Goal: Transaction & Acquisition: Purchase product/service

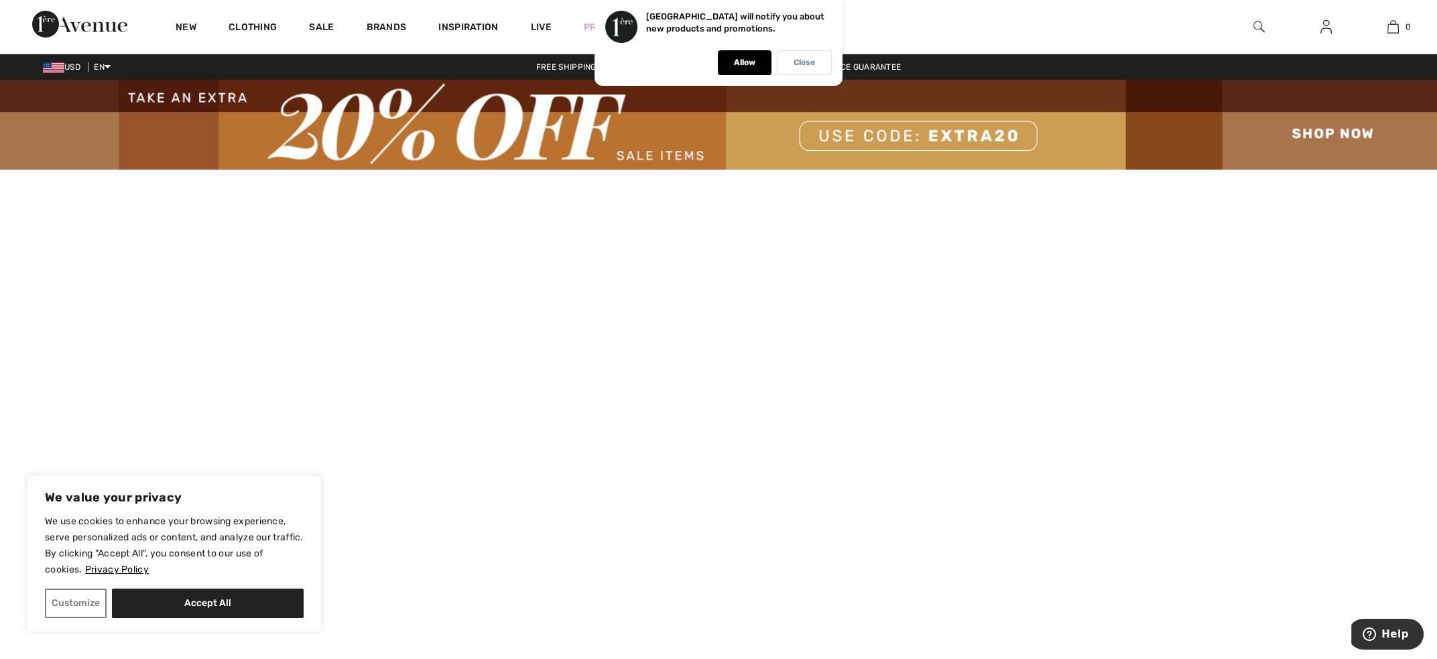
click at [791, 64] on div "Close" at bounding box center [804, 62] width 55 height 25
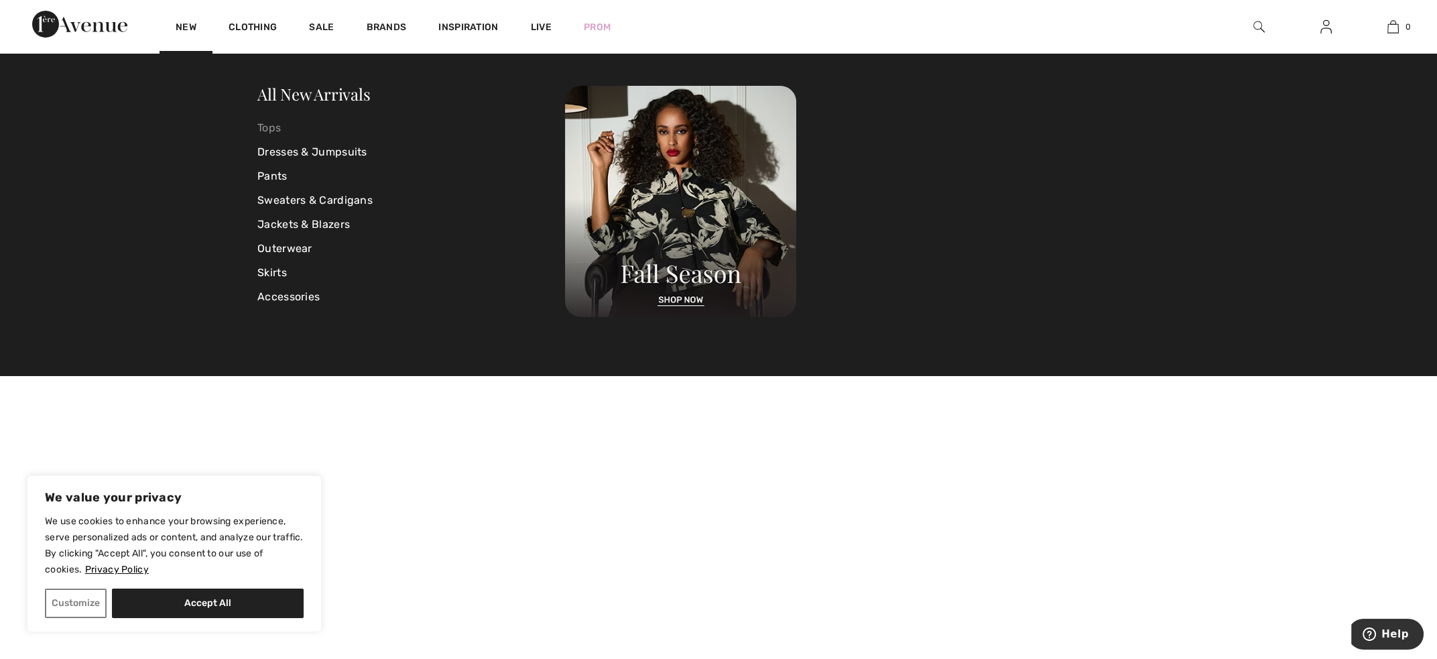
click at [270, 125] on link "Tops" at bounding box center [411, 128] width 308 height 24
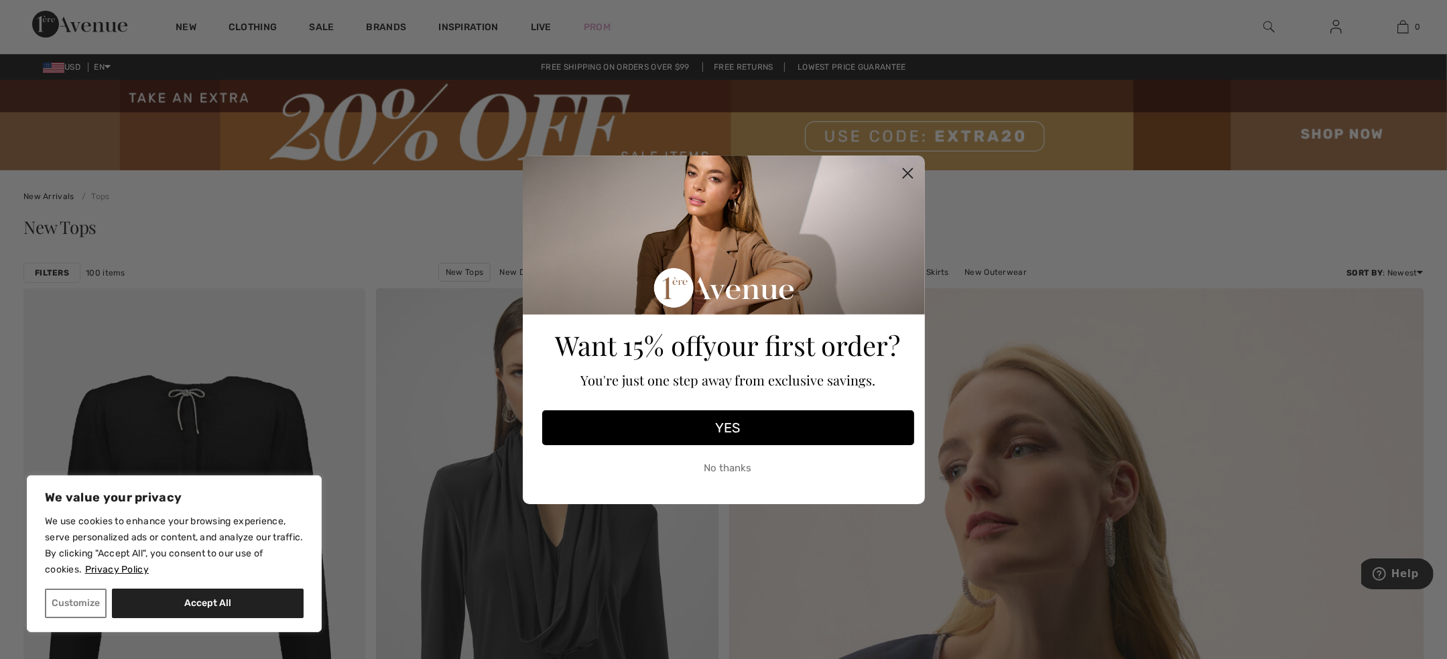
click at [904, 172] on circle "Close dialog" at bounding box center [907, 173] width 22 height 22
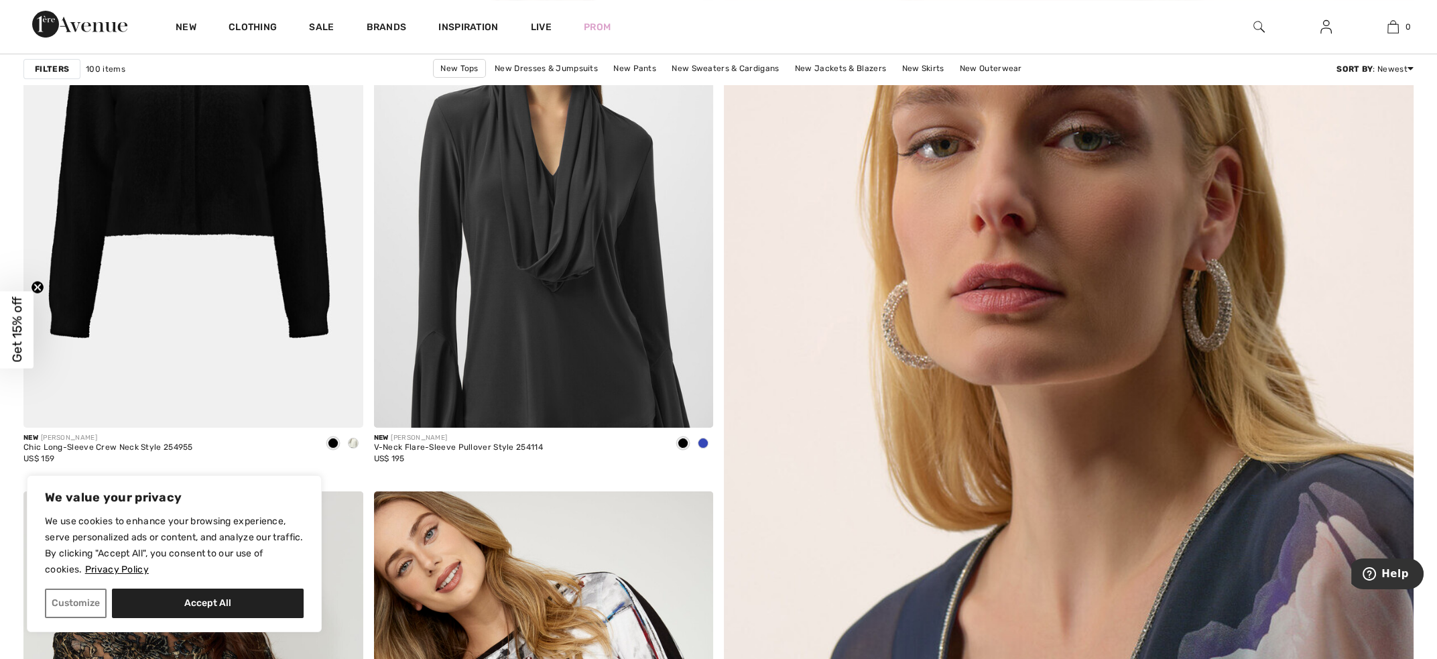
scroll to position [268, 0]
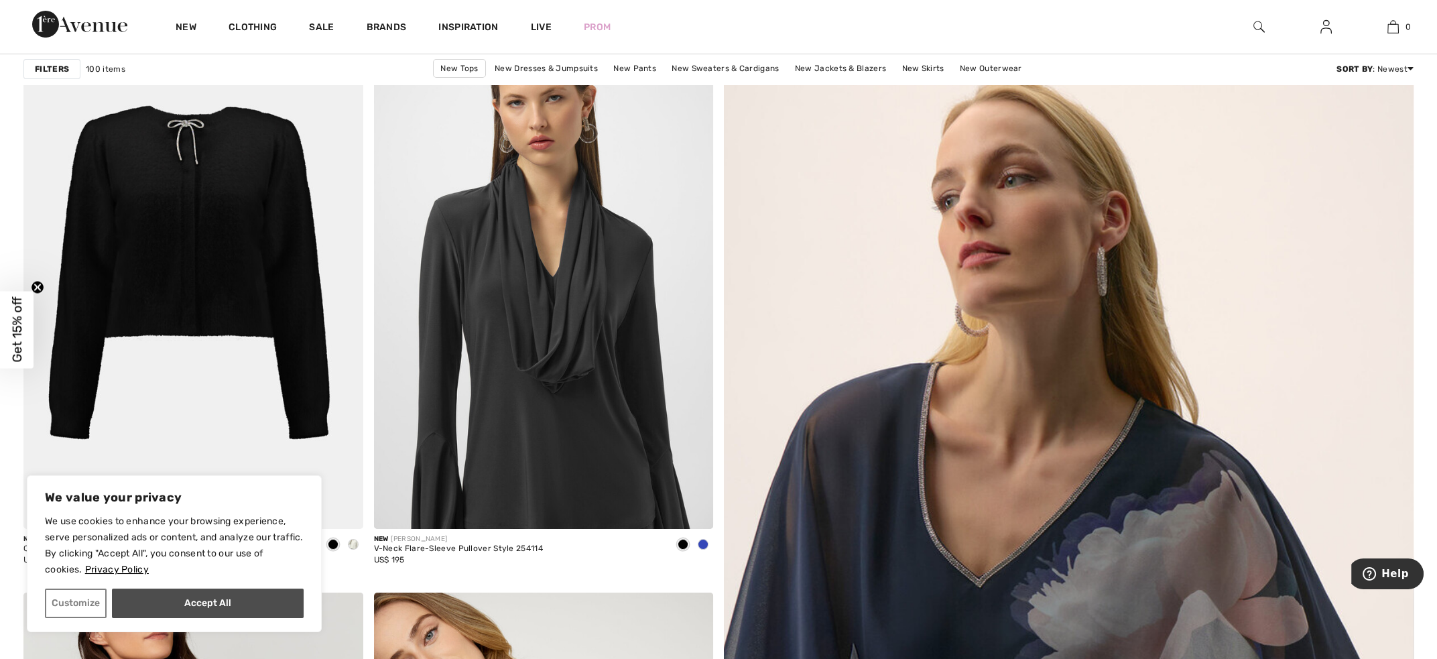
click at [179, 591] on button "Accept All" at bounding box center [208, 603] width 192 height 29
checkbox input "true"
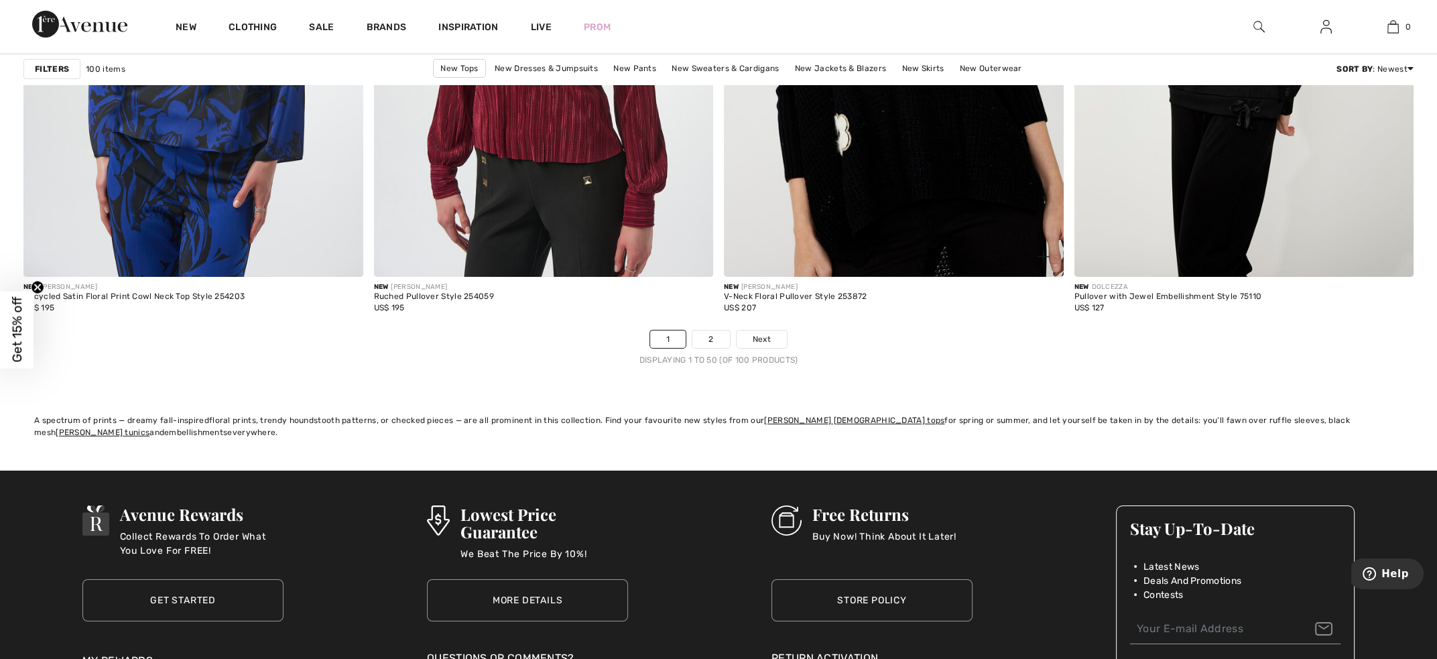
scroll to position [8580, 0]
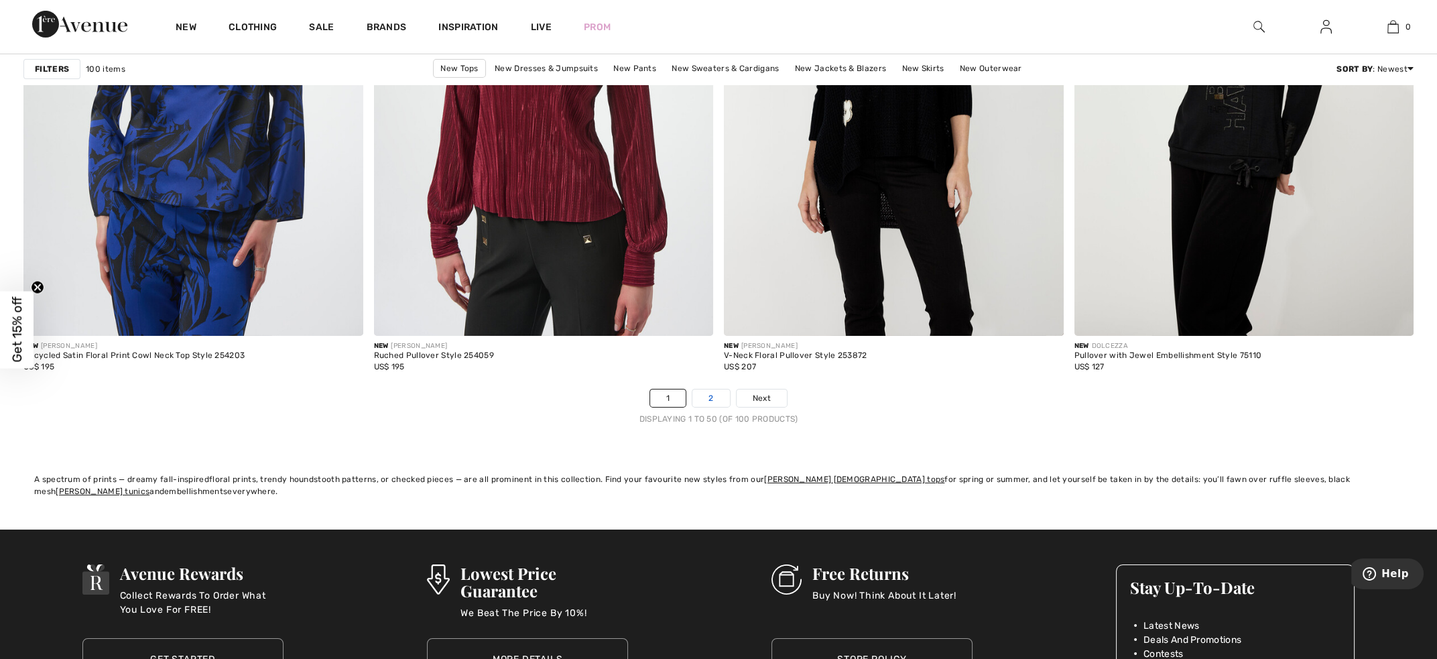
click at [715, 393] on link "2" at bounding box center [710, 397] width 37 height 17
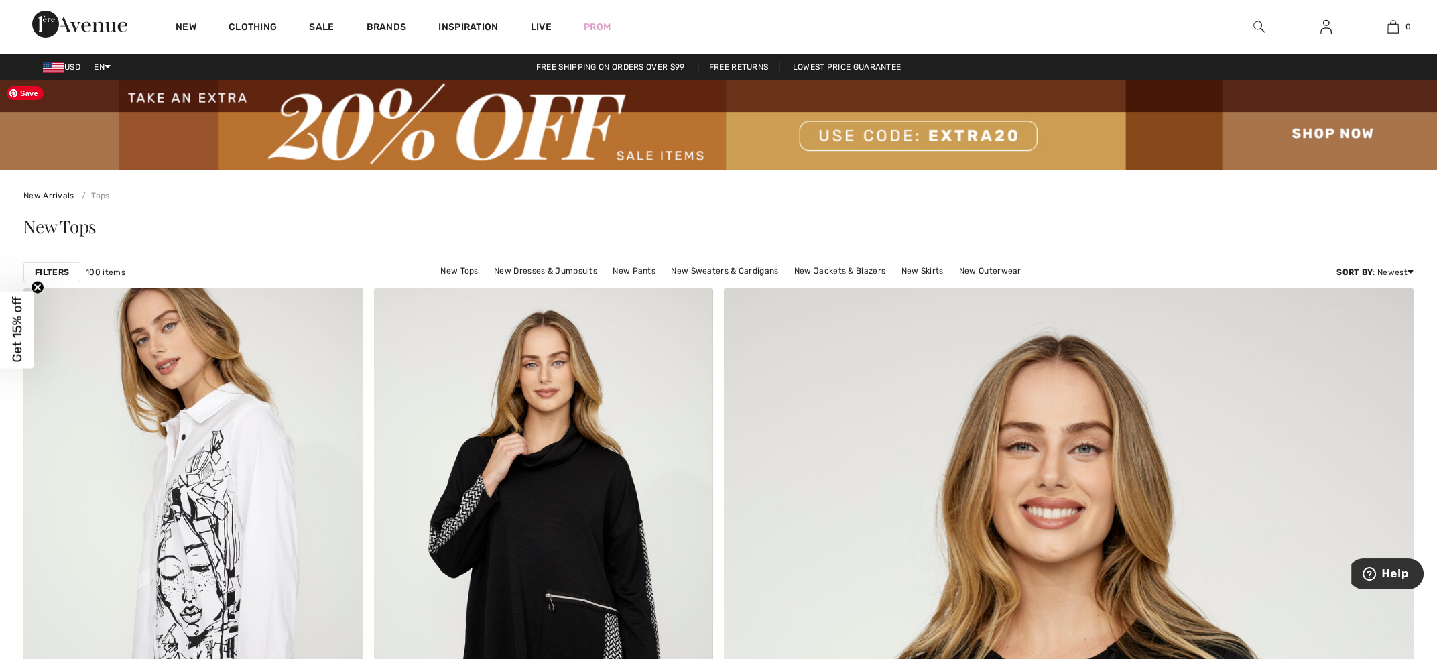
click at [379, 157] on img at bounding box center [718, 125] width 1437 height 90
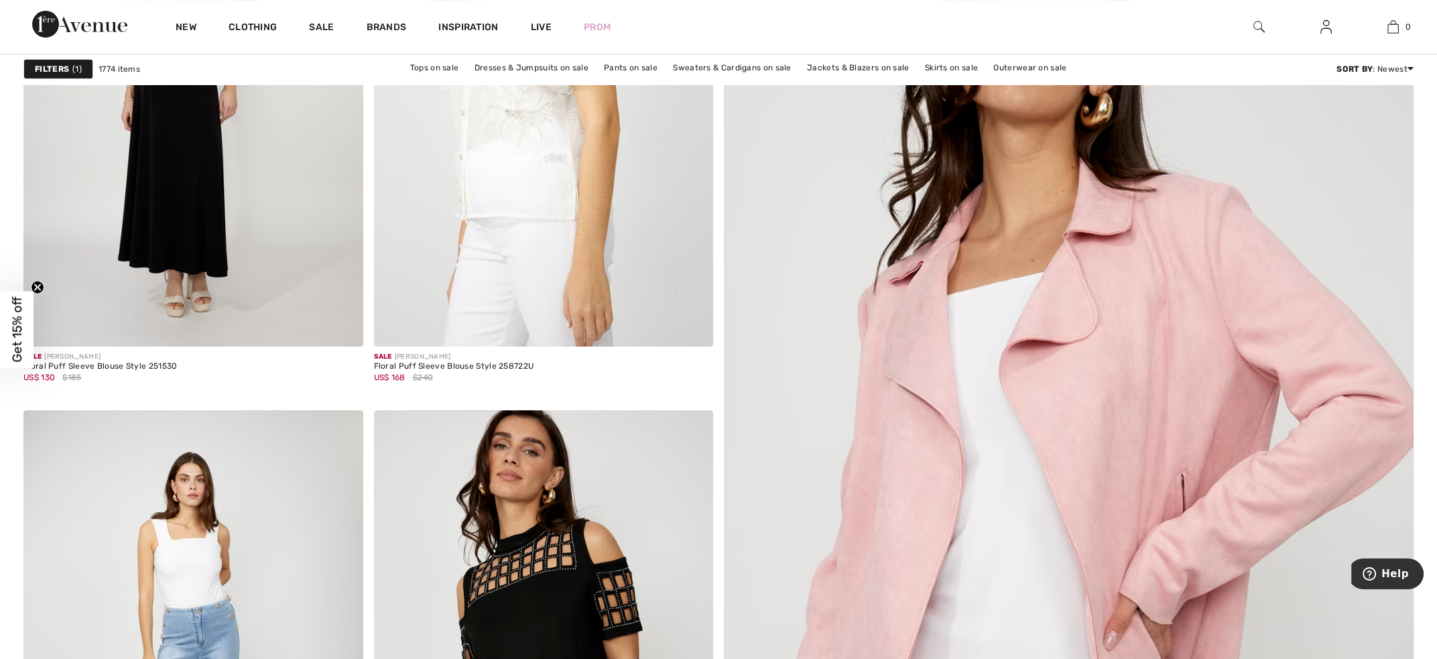
scroll to position [871, 0]
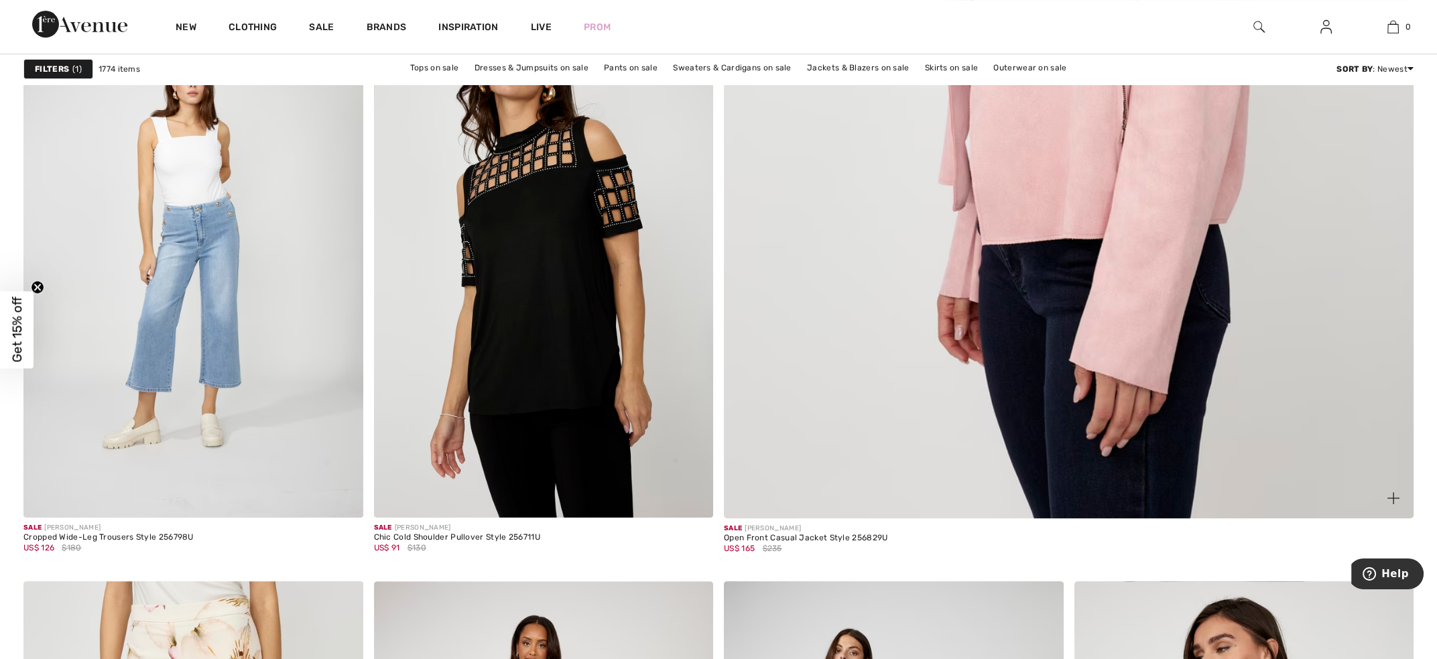
click at [921, 289] on img at bounding box center [1069, 55] width 828 height 1241
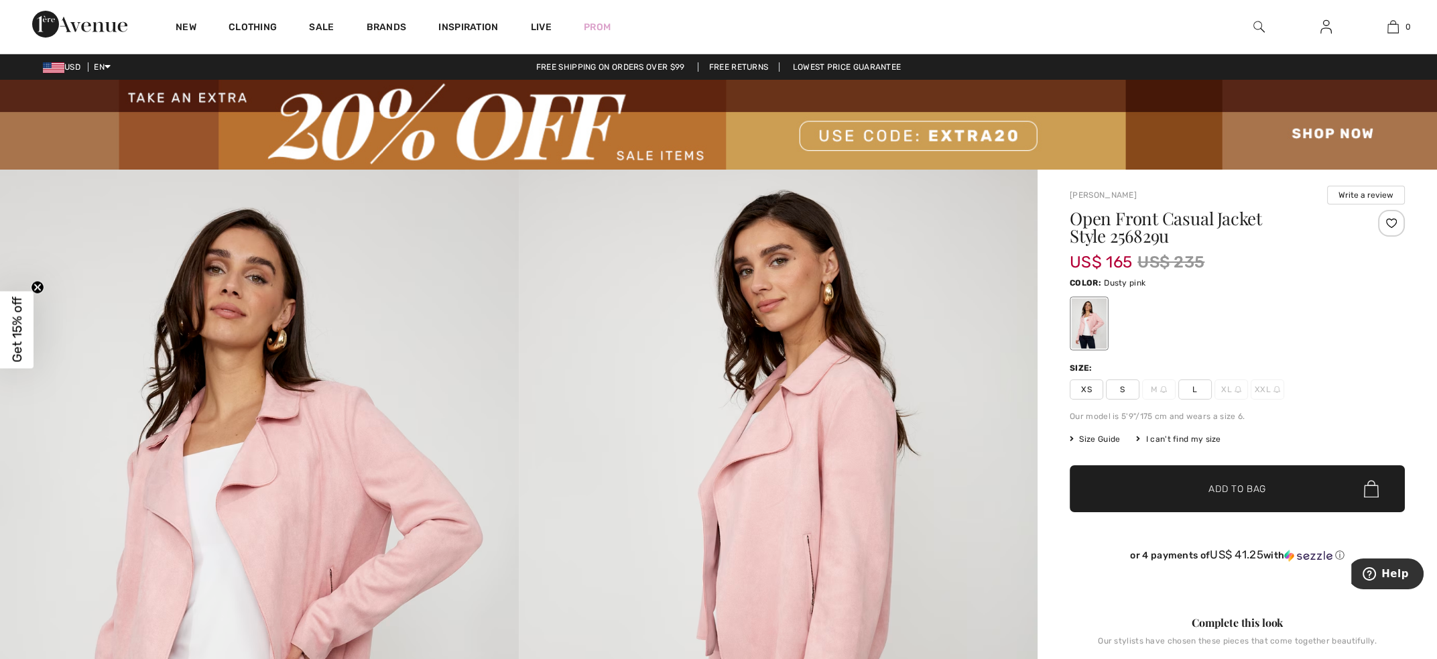
click at [1159, 392] on span "M" at bounding box center [1159, 389] width 34 height 20
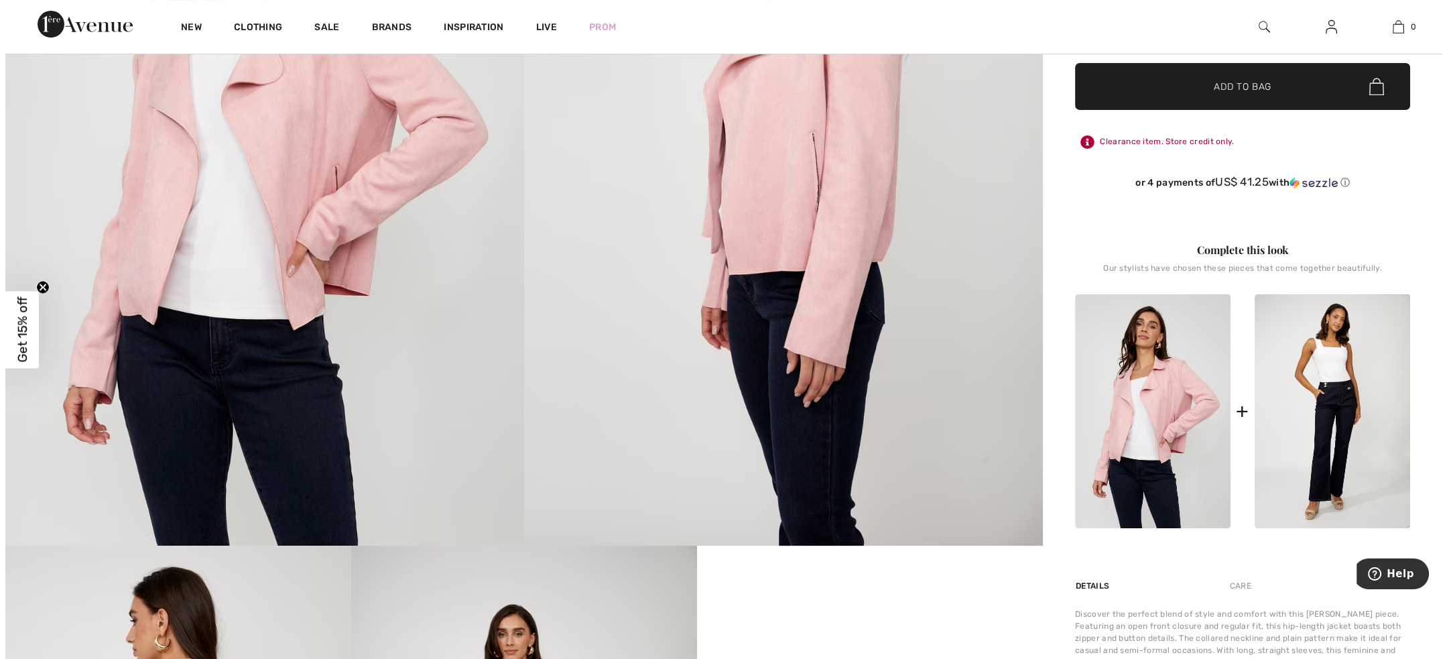
scroll to position [402, 0]
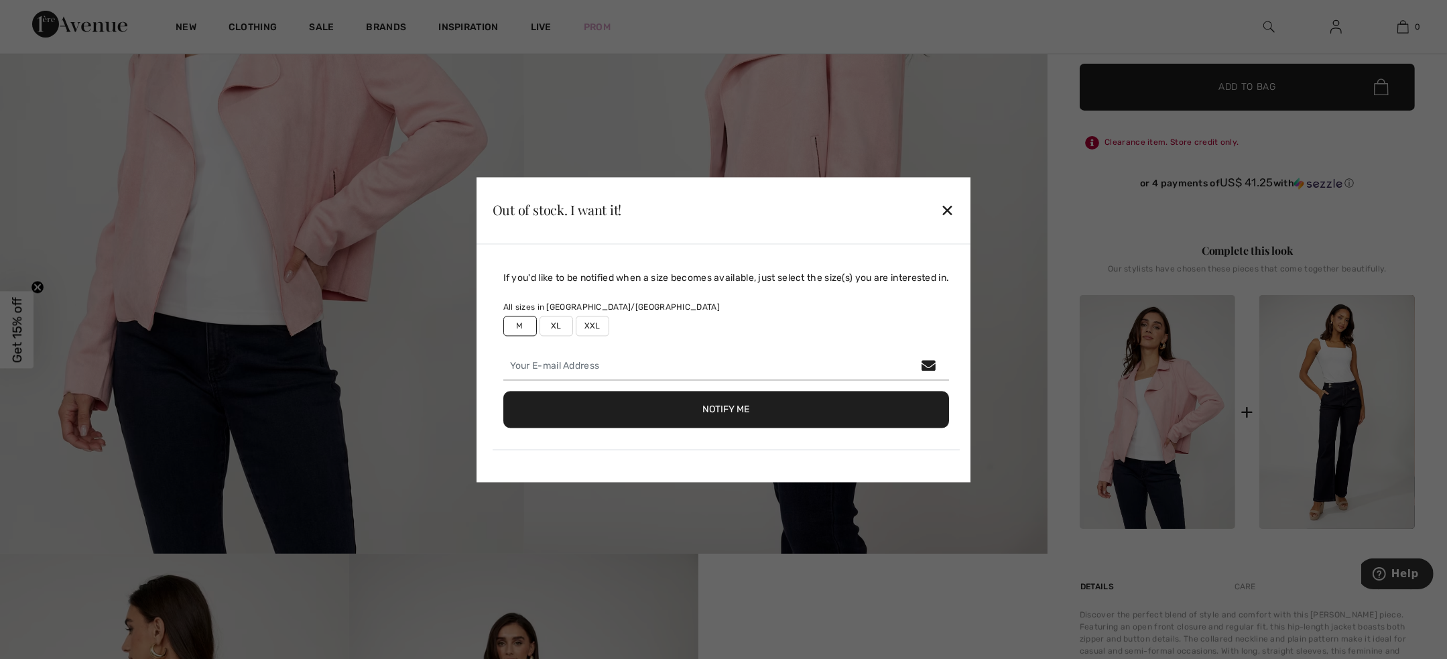
click at [953, 207] on div "✕" at bounding box center [947, 210] width 14 height 28
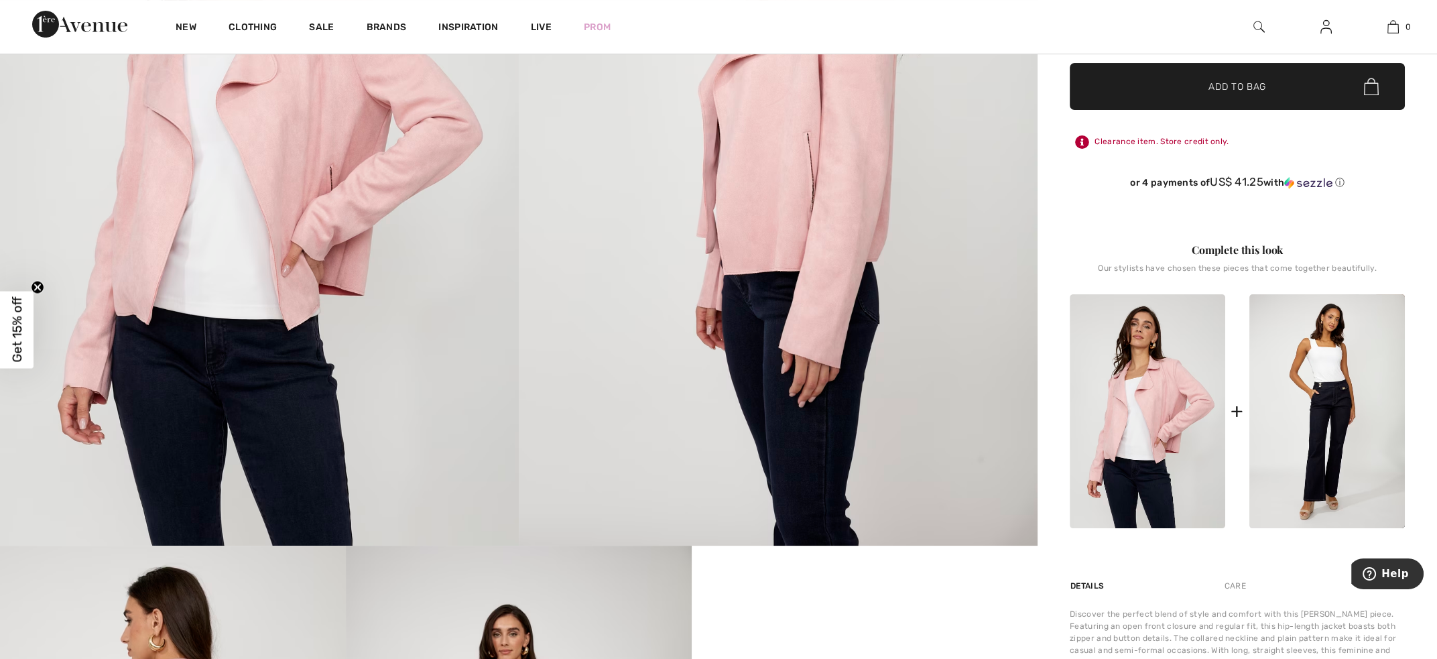
scroll to position [804, 0]
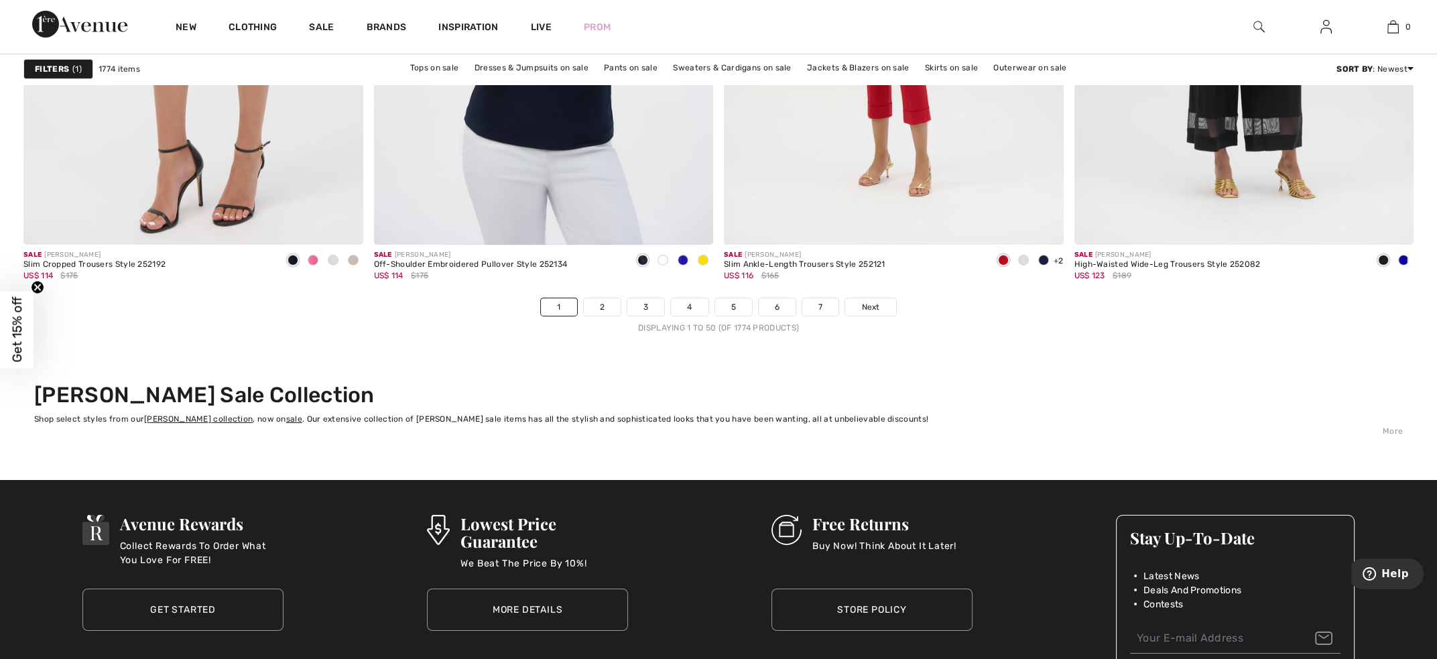
scroll to position [8714, 0]
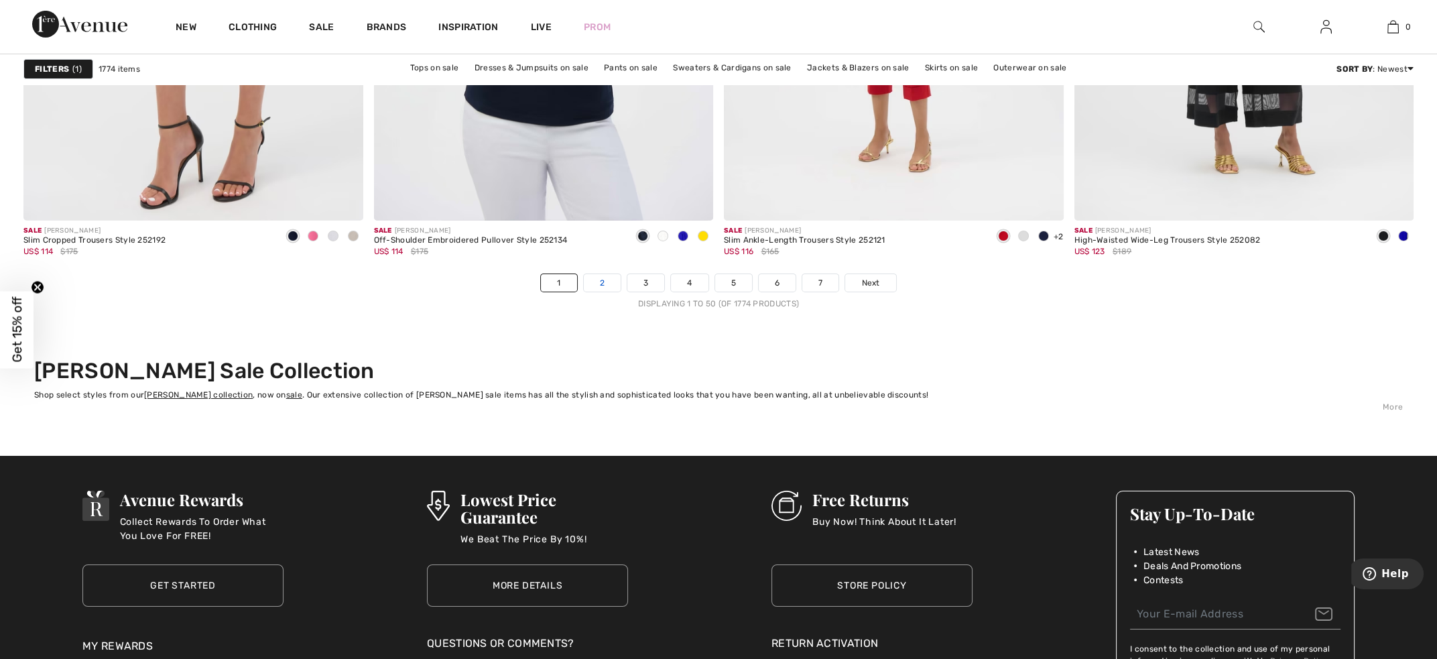
click at [606, 279] on link "2" at bounding box center [602, 282] width 37 height 17
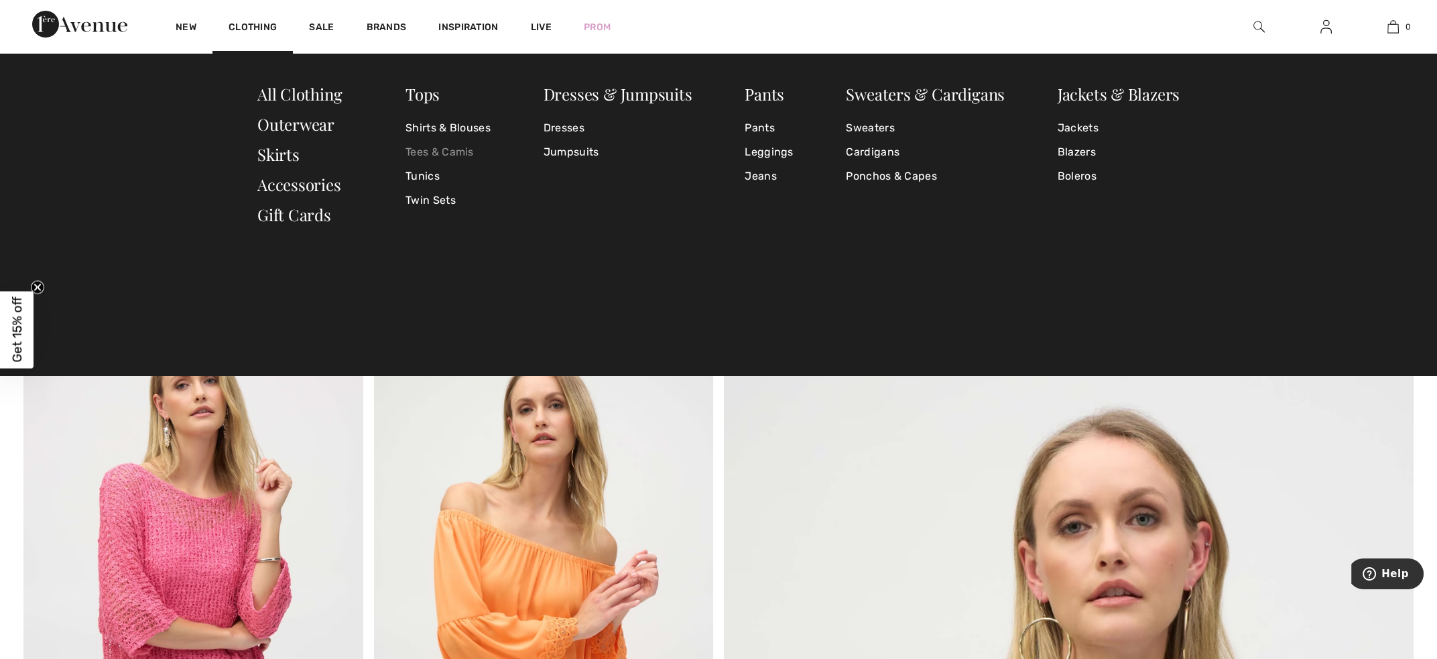
click at [418, 154] on link "Tees & Camis" at bounding box center [448, 152] width 85 height 24
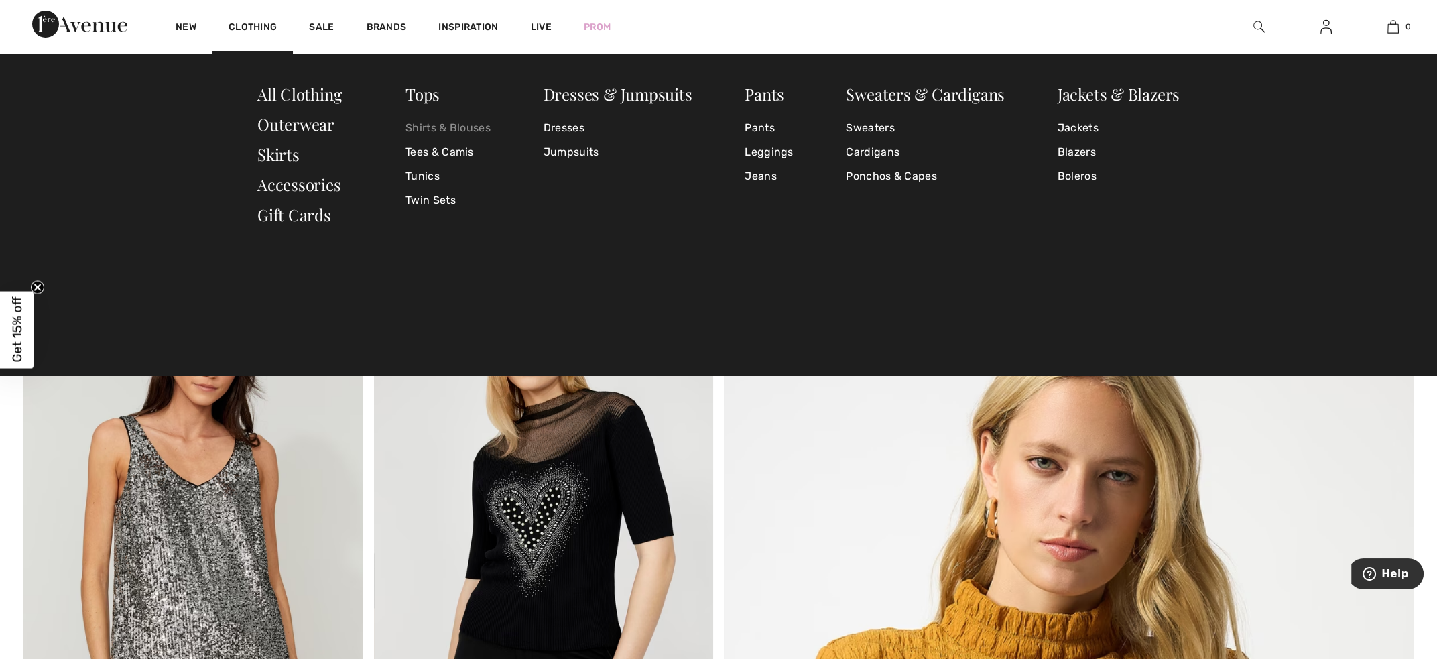
click at [440, 127] on link "Shirts & Blouses" at bounding box center [448, 128] width 85 height 24
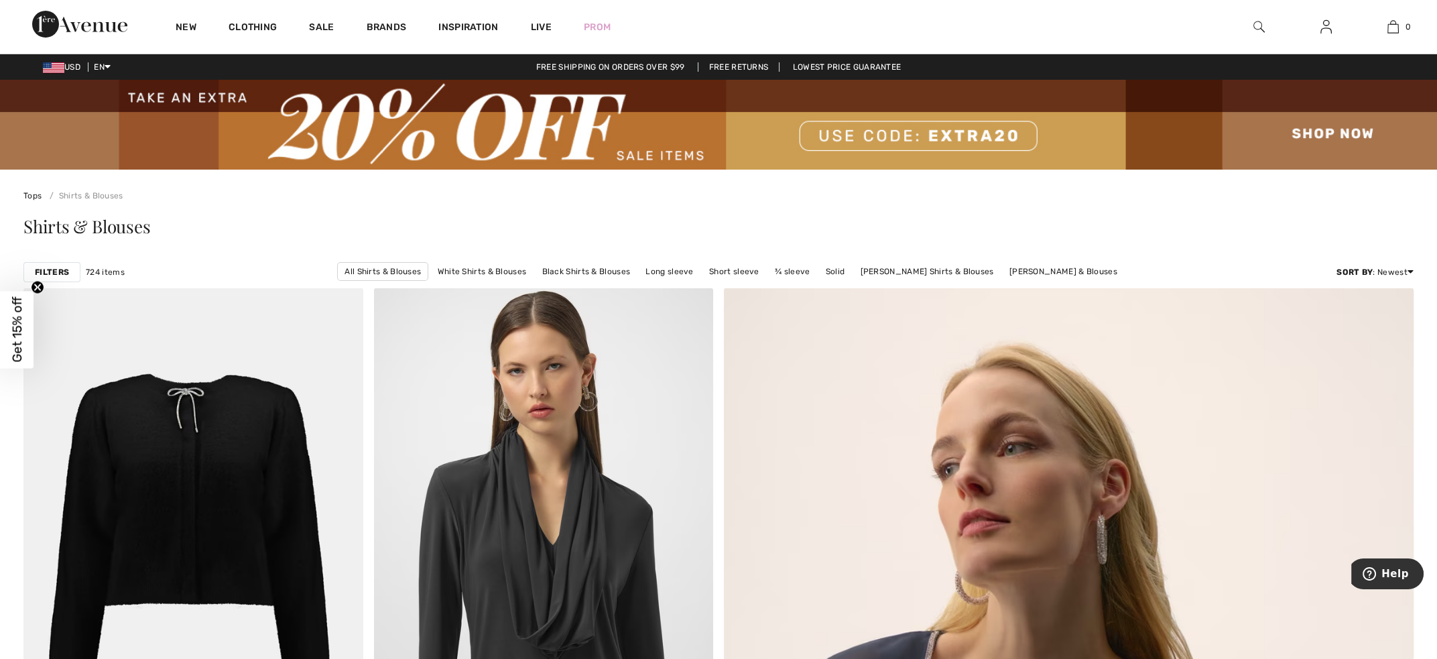
click at [44, 269] on strong "Filters" at bounding box center [52, 272] width 34 height 12
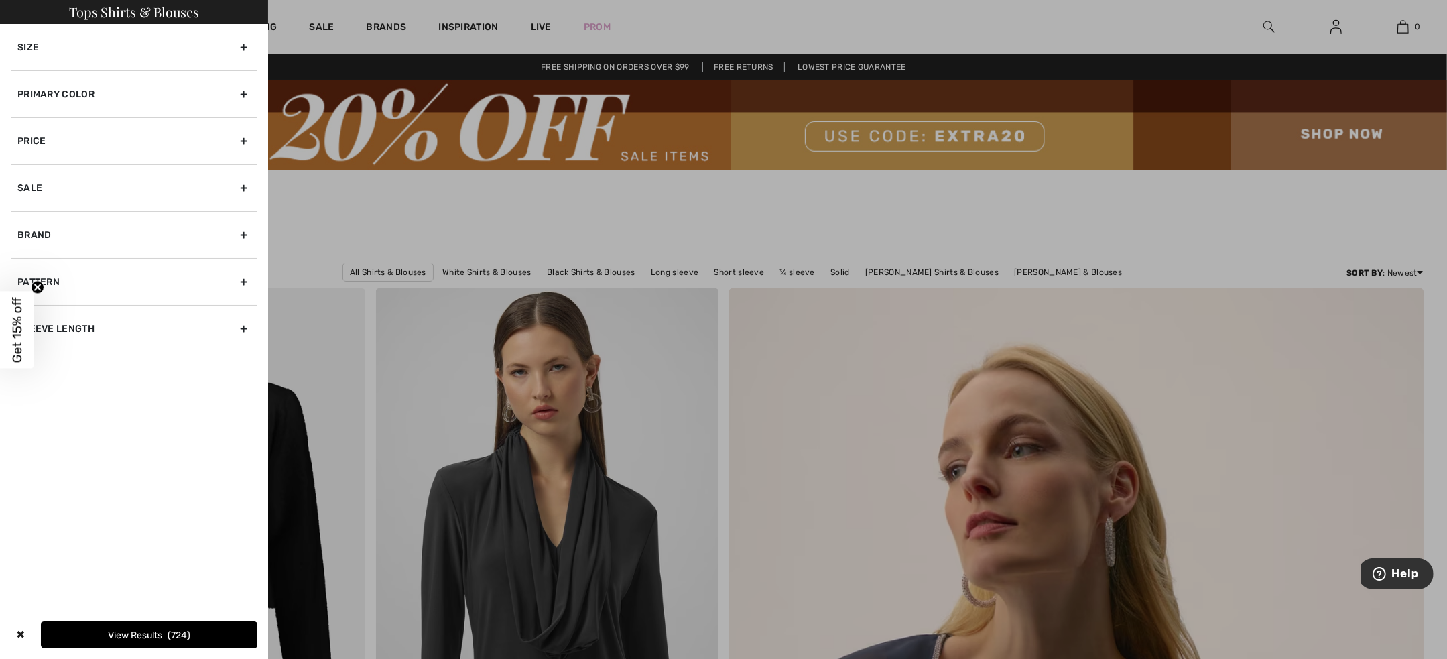
click at [90, 80] on div "Primary Color" at bounding box center [134, 93] width 247 height 47
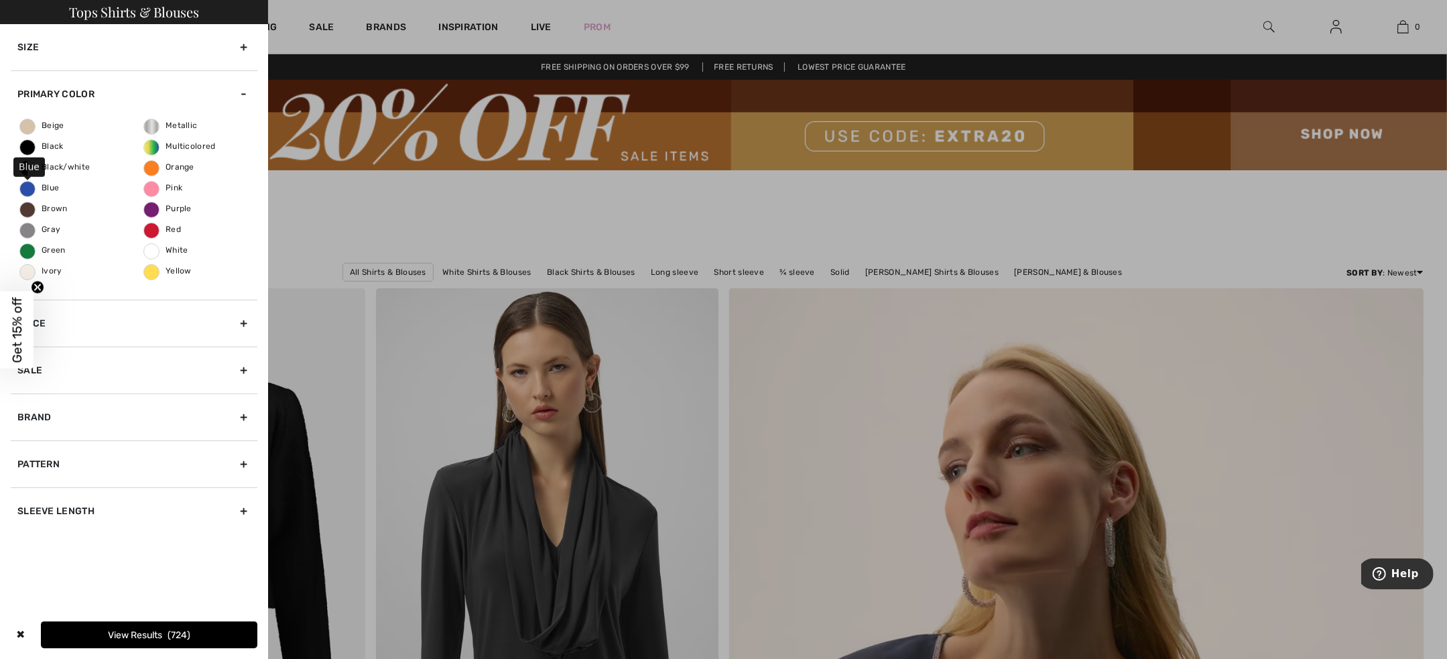
click at [54, 187] on span "Blue" at bounding box center [39, 187] width 39 height 9
click at [0, 0] on input "Blue" at bounding box center [0, 0] width 0 height 0
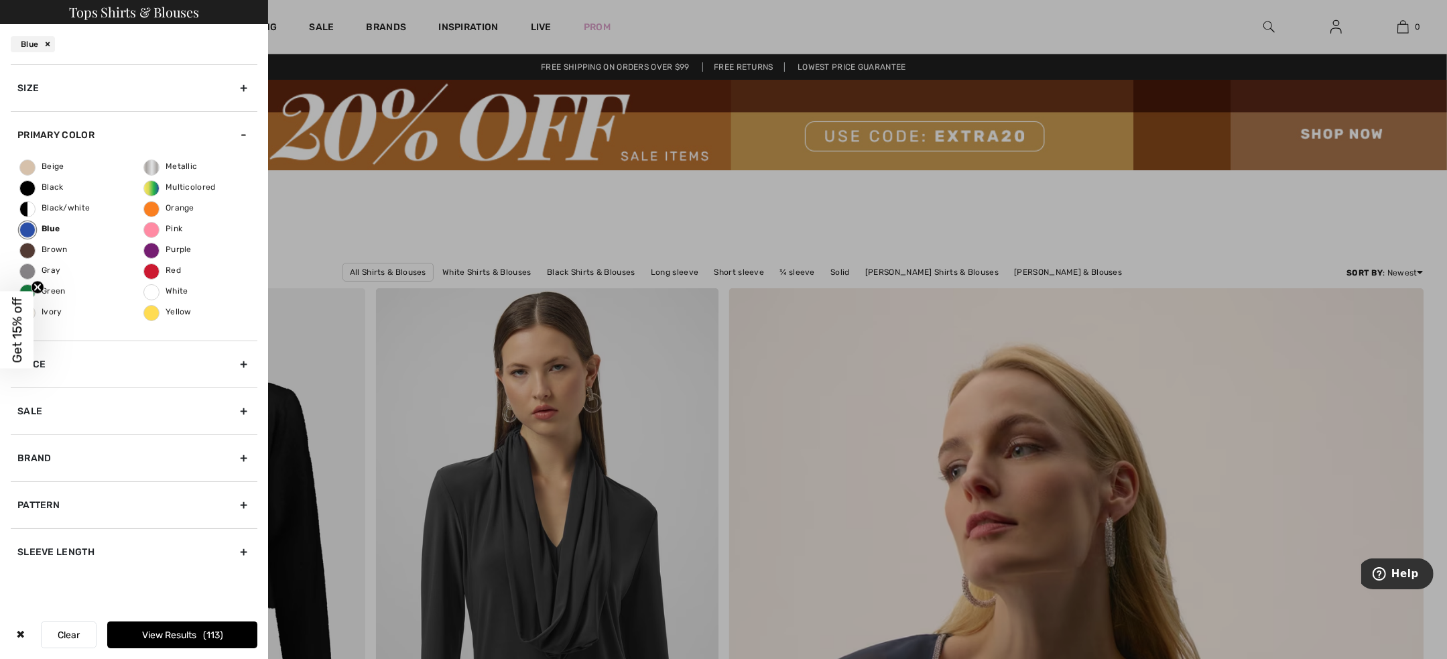
click at [1410, 228] on div at bounding box center [723, 329] width 1447 height 659
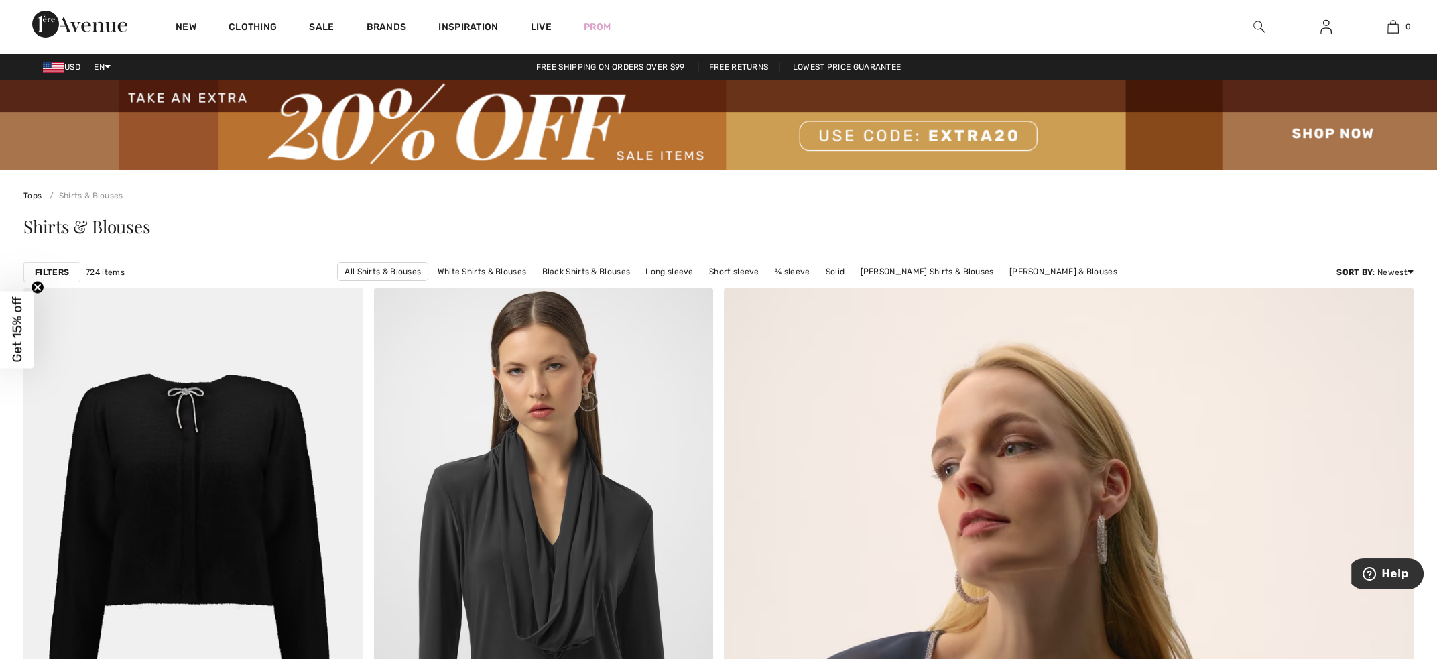
click at [62, 273] on strong "Filters" at bounding box center [52, 272] width 34 height 12
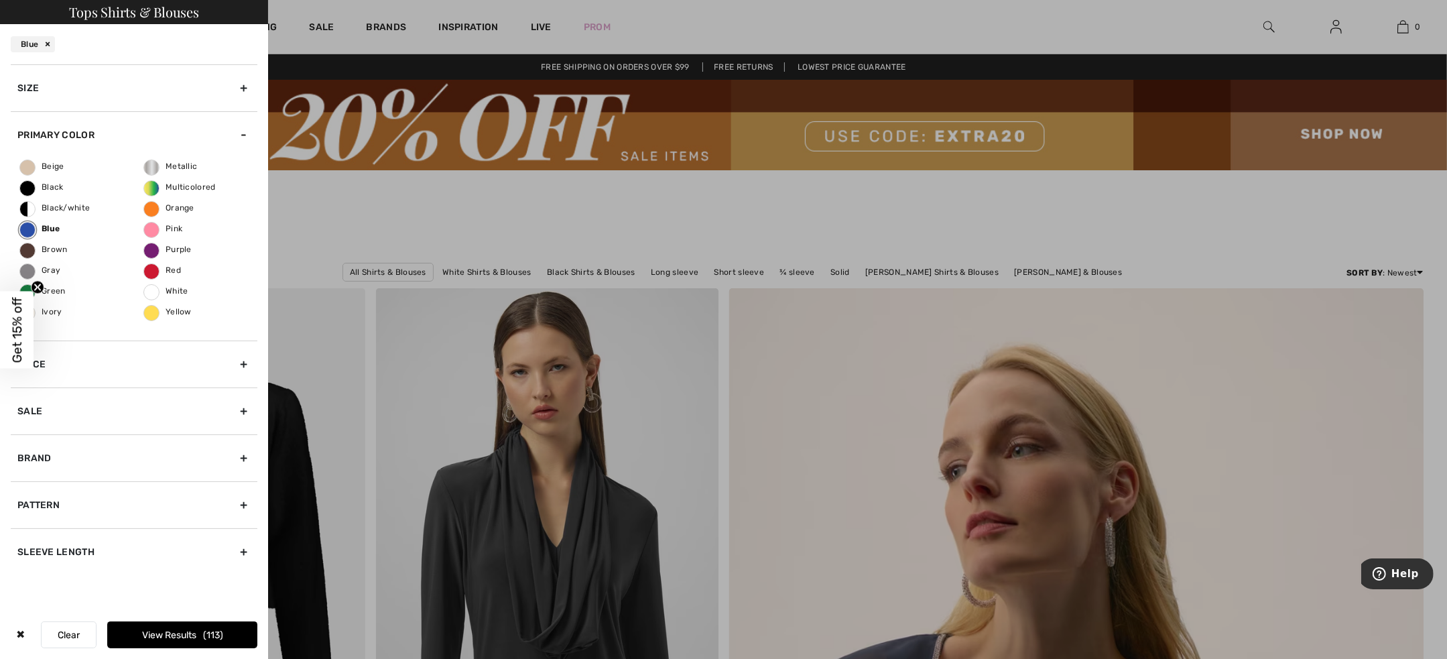
click at [186, 633] on button "View Results 113" at bounding box center [182, 634] width 150 height 27
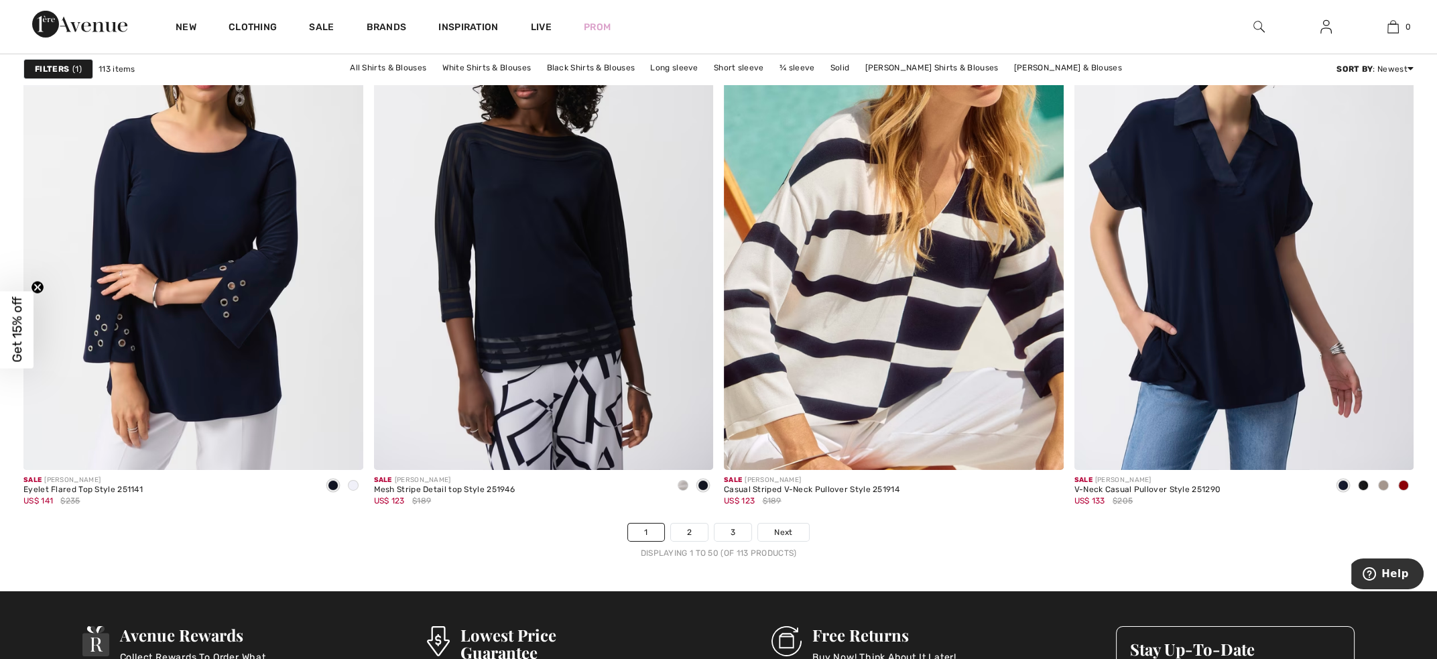
scroll to position [8781, 0]
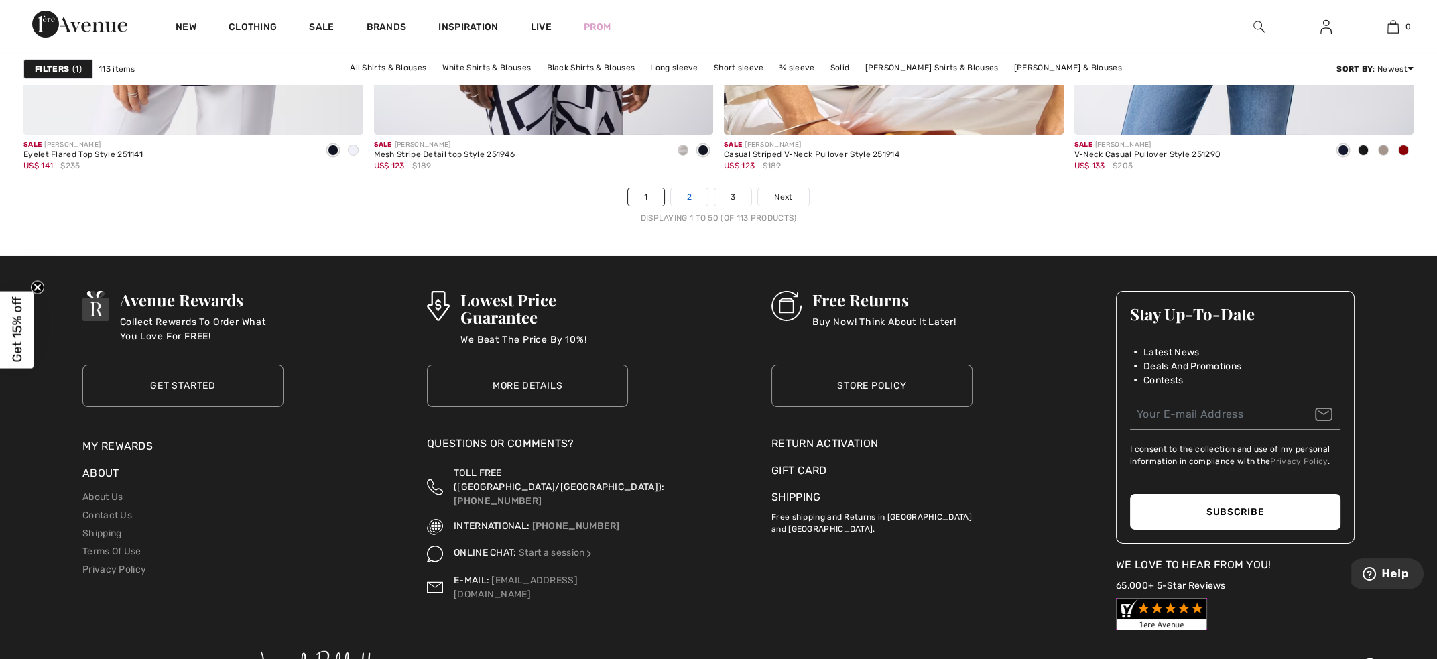
click at [690, 199] on link "2" at bounding box center [689, 196] width 37 height 17
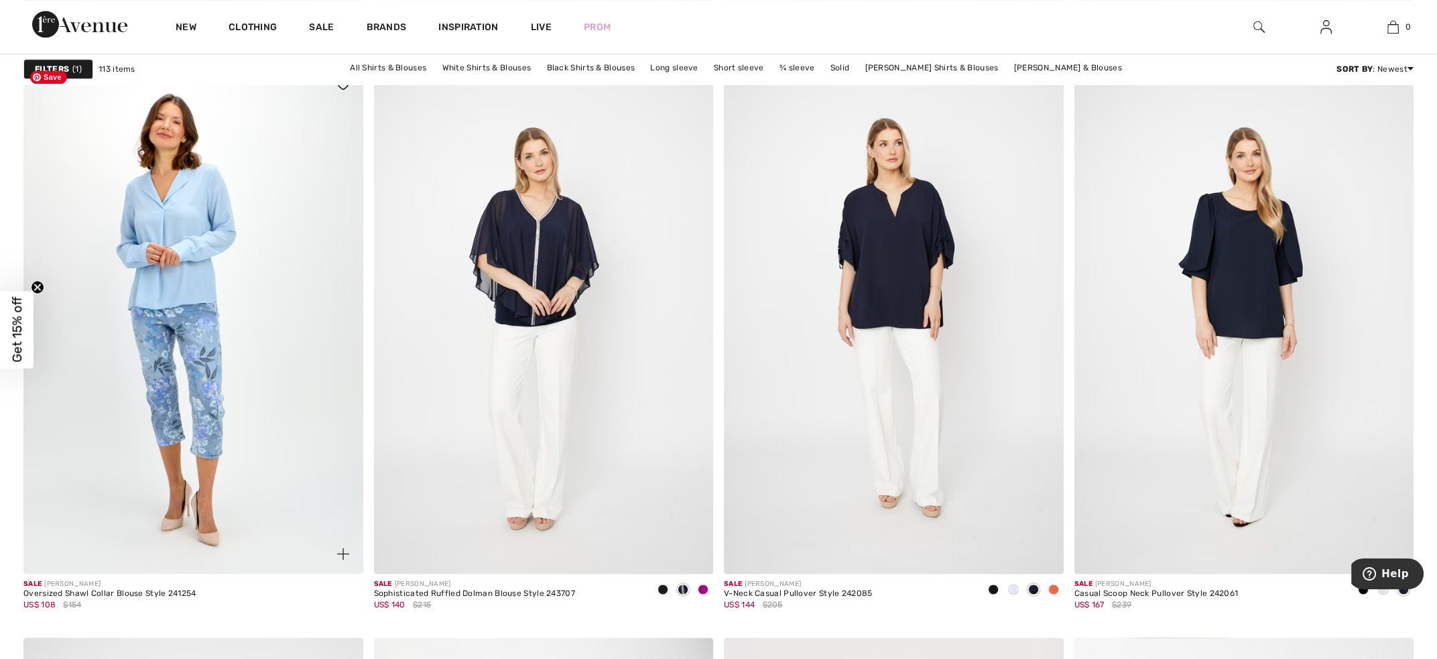
scroll to position [3285, 0]
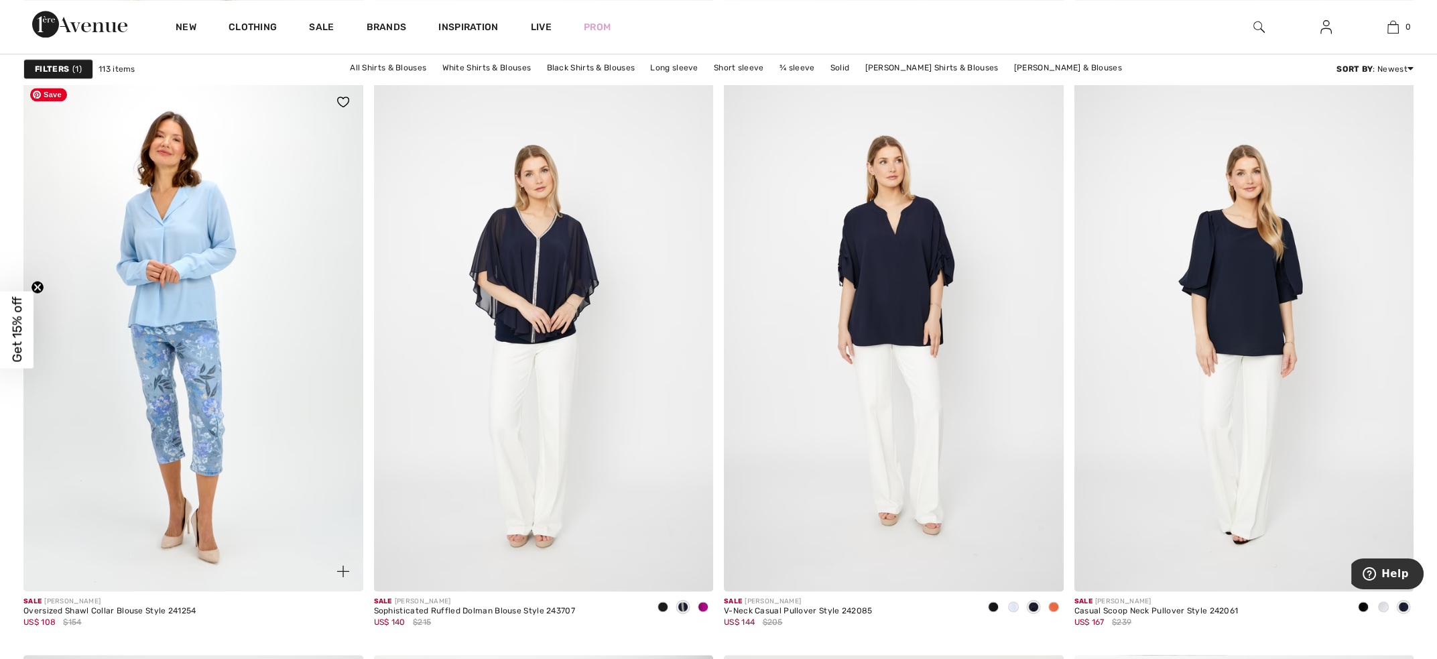
click at [111, 437] on img at bounding box center [193, 336] width 340 height 509
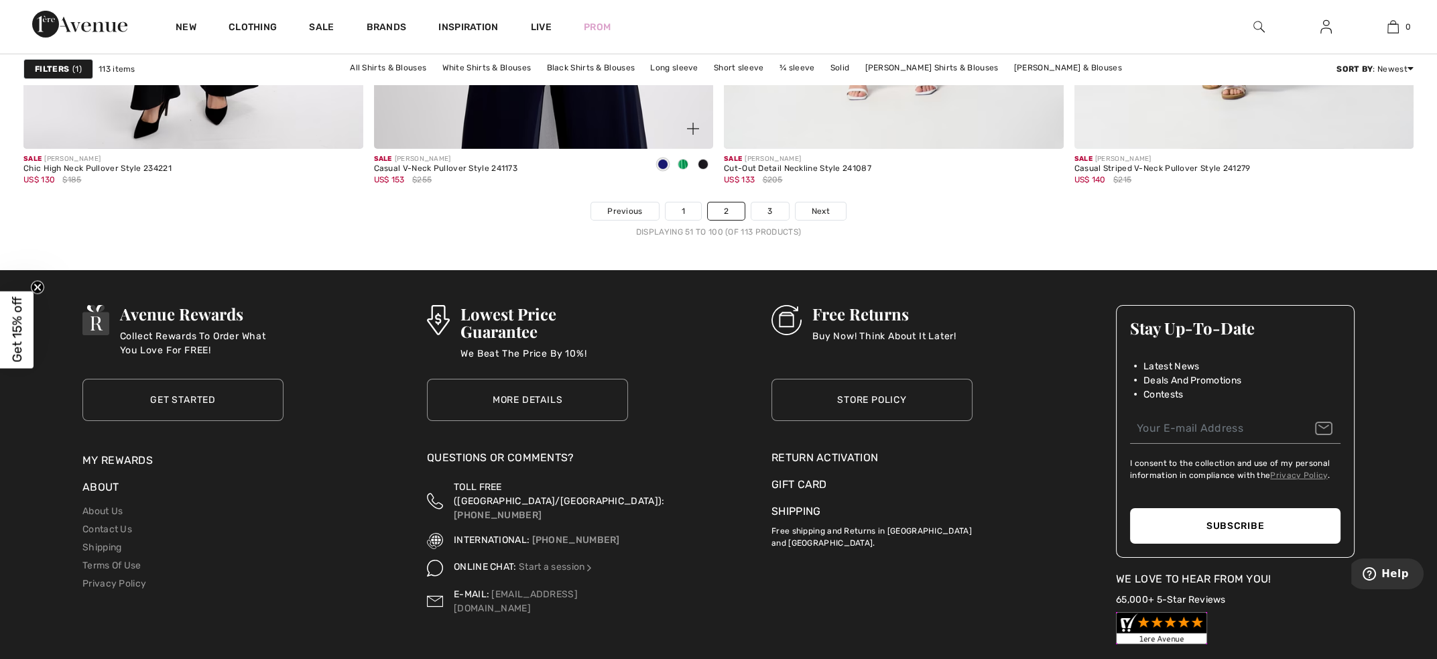
scroll to position [8631, 0]
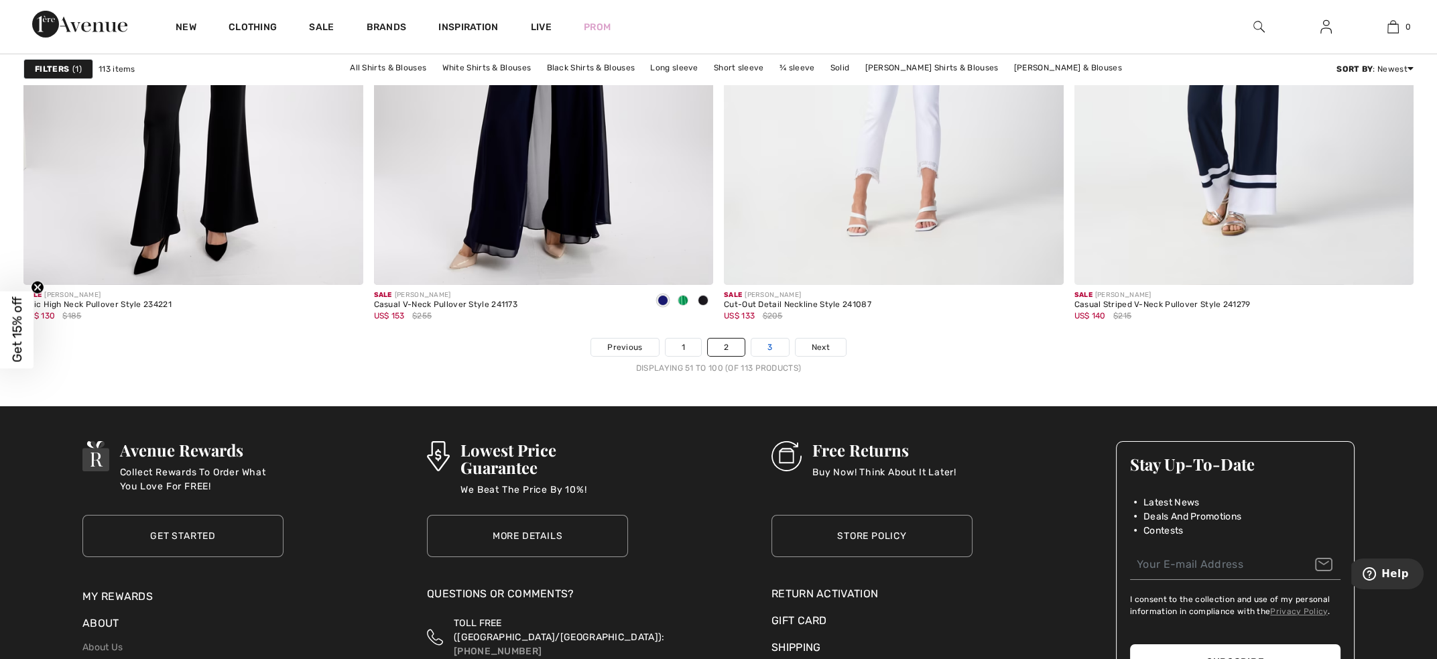
click at [764, 345] on link "3" at bounding box center [769, 347] width 37 height 17
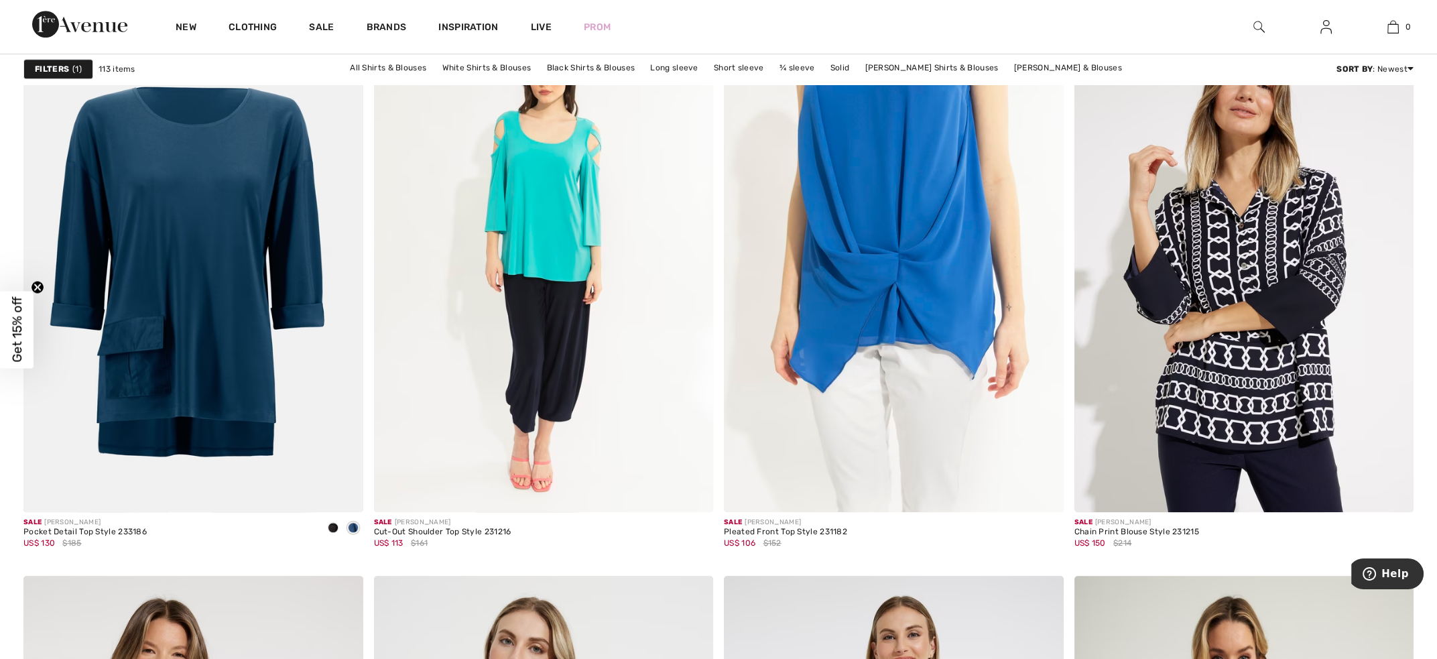
scroll to position [1160, 0]
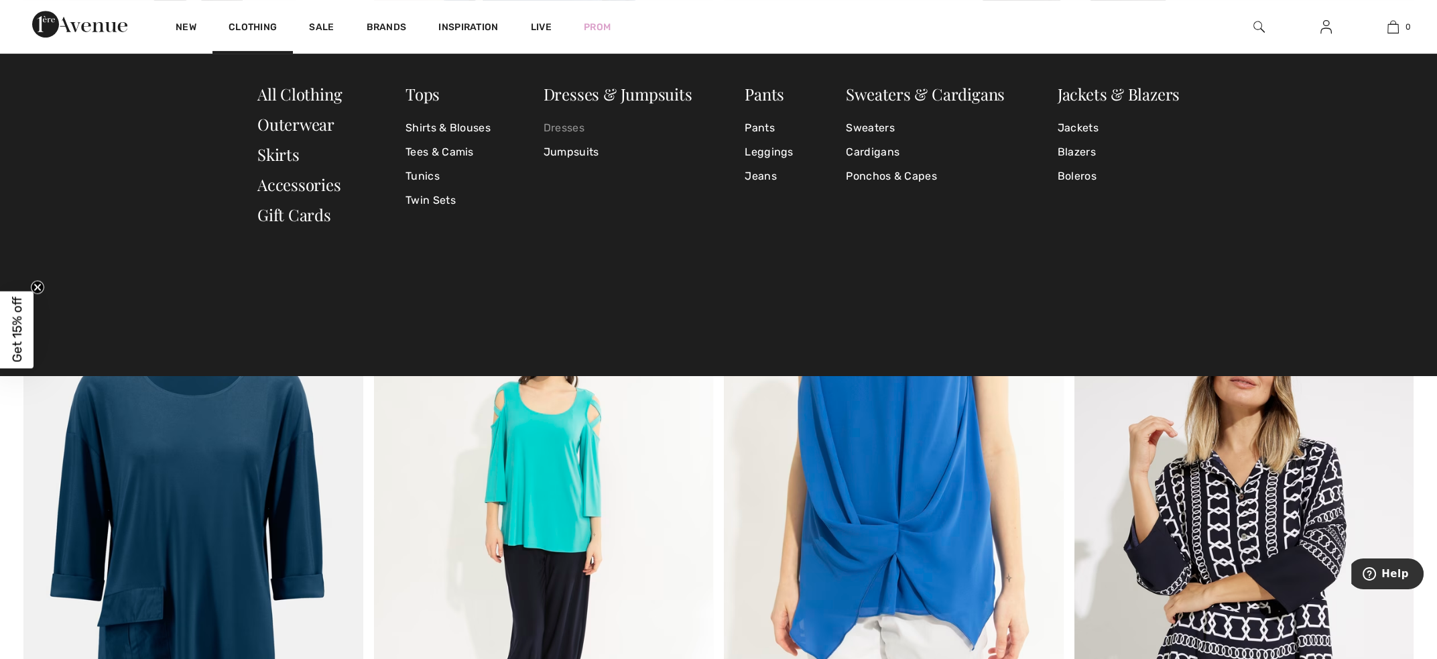
click at [549, 127] on link "Dresses" at bounding box center [618, 128] width 149 height 24
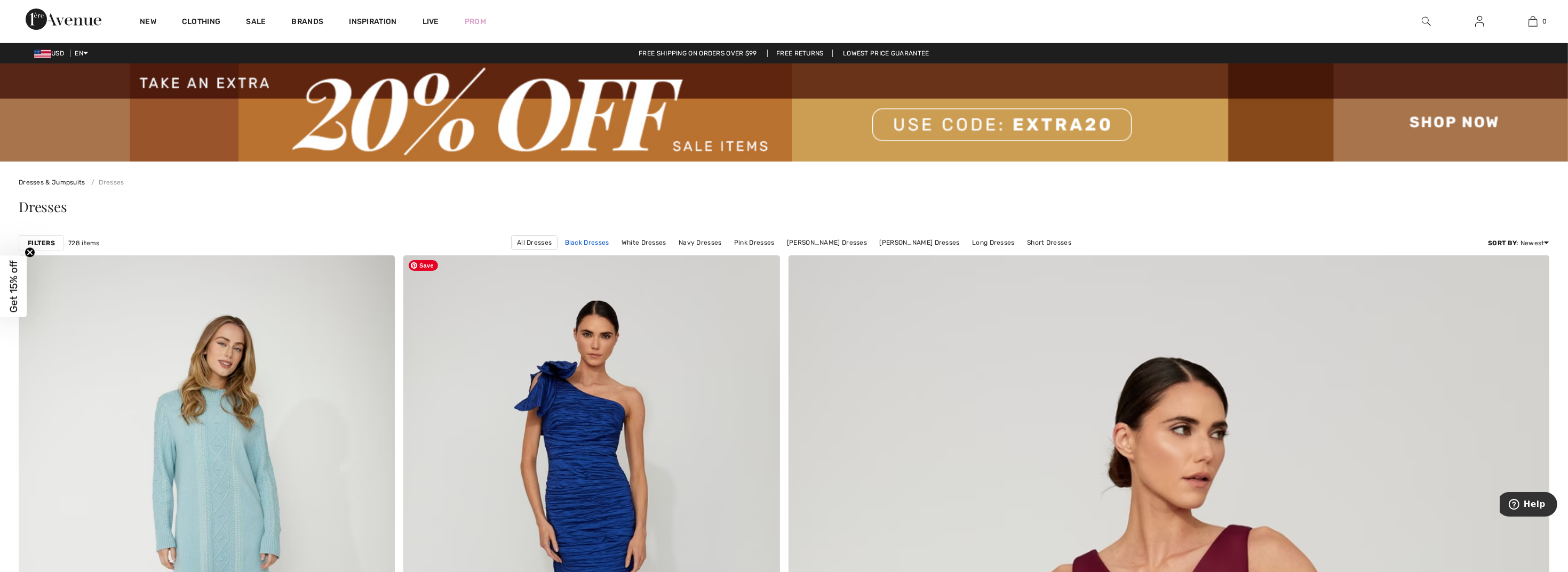
click at [610, 242] on link "Black Dresses" at bounding box center [587, 242] width 55 height 14
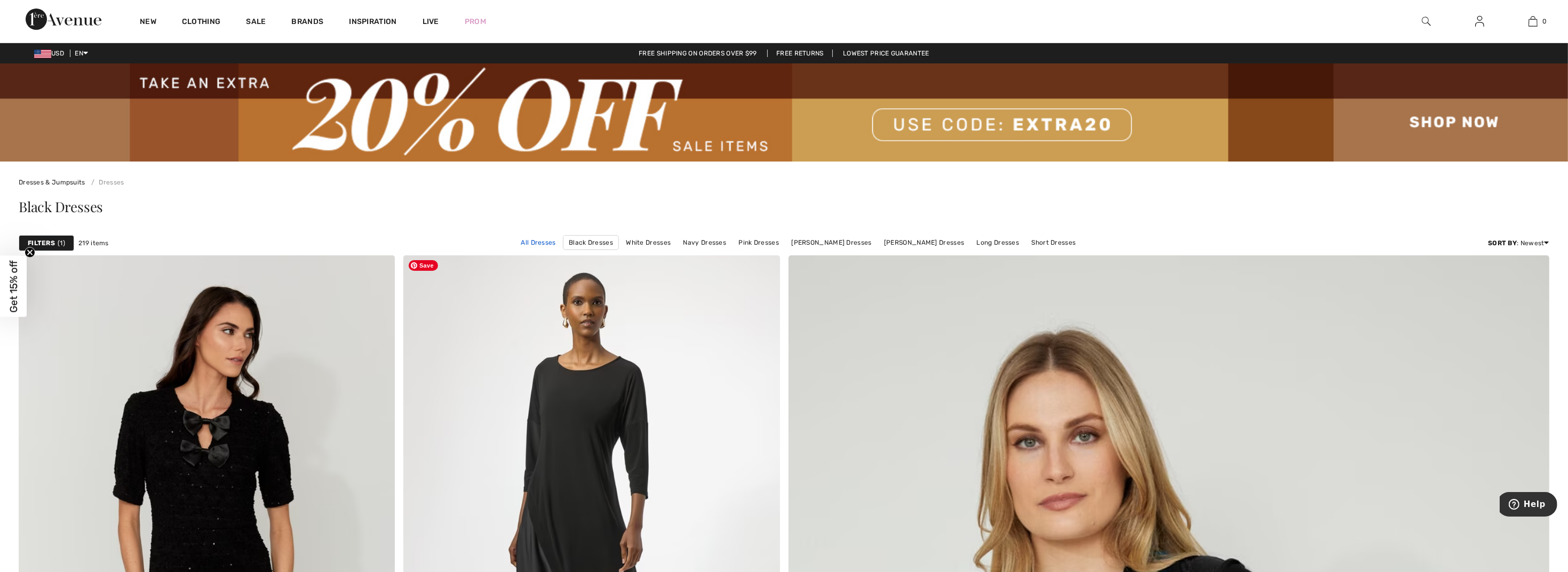
click at [550, 239] on link "All Dresses" at bounding box center [538, 242] width 45 height 14
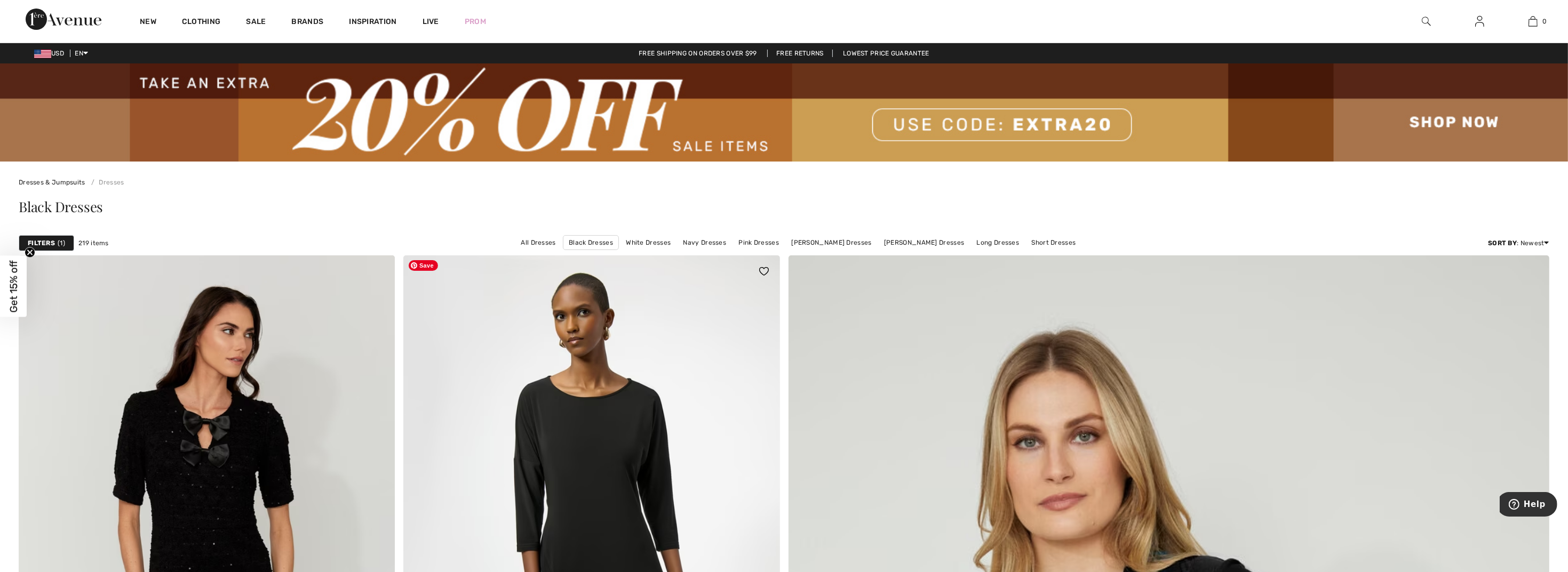
scroll to position [59, 0]
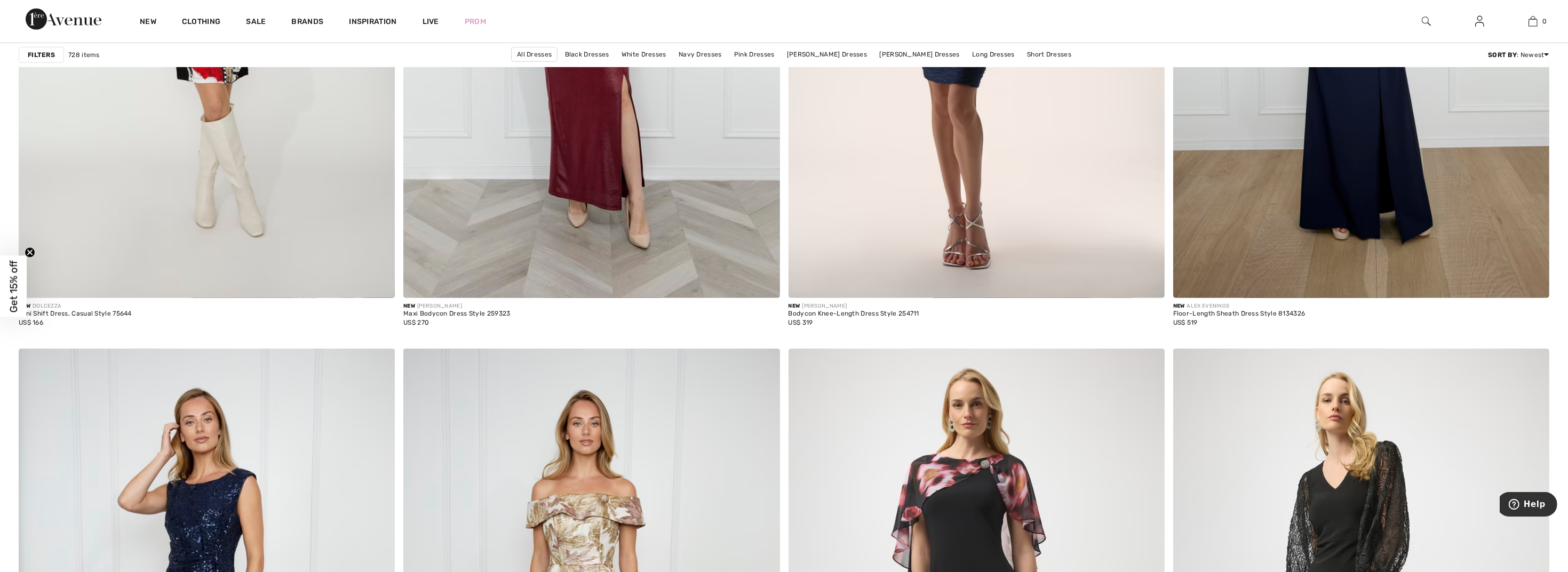
scroll to position [7946, 0]
